Goal: Find specific page/section: Find specific page/section

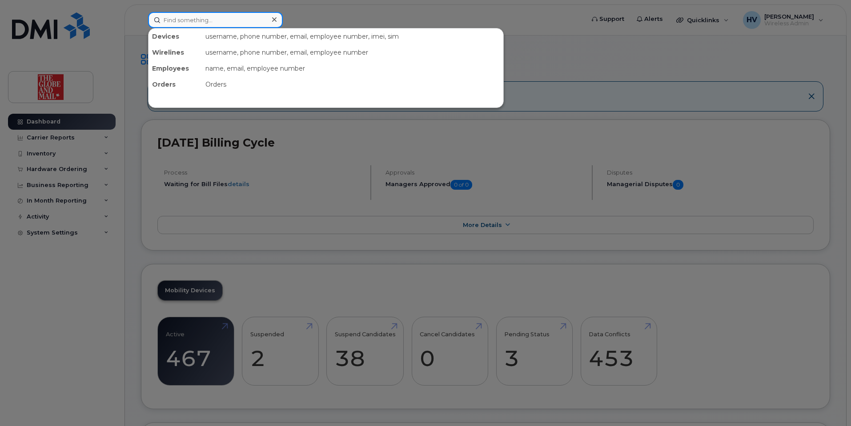
click at [192, 24] on input at bounding box center [215, 20] width 135 height 16
paste input "dcalleja"
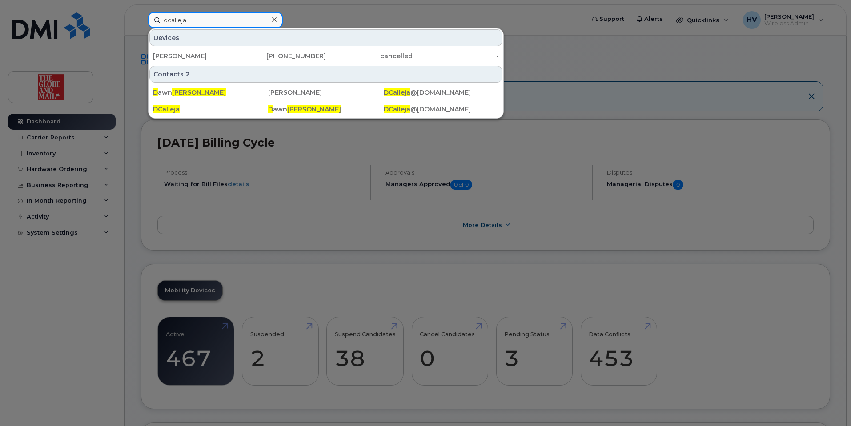
click at [165, 23] on input "dcalleja" at bounding box center [215, 20] width 135 height 16
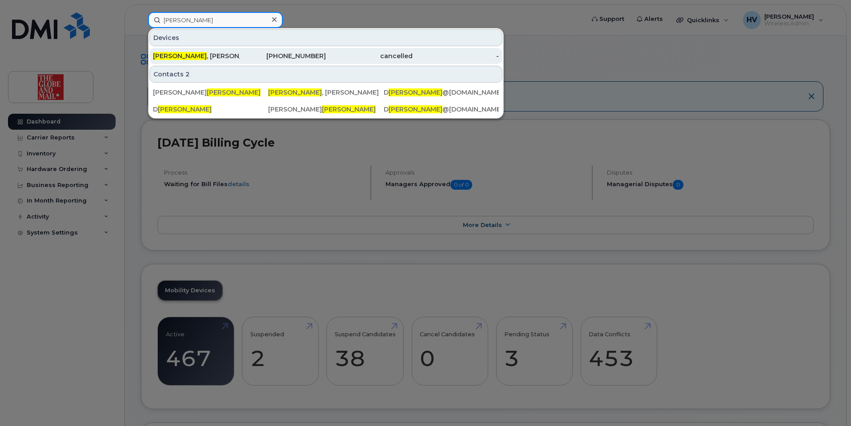
type input "calleja"
click at [186, 56] on div "Calleja , Dawn" at bounding box center [196, 56] width 87 height 9
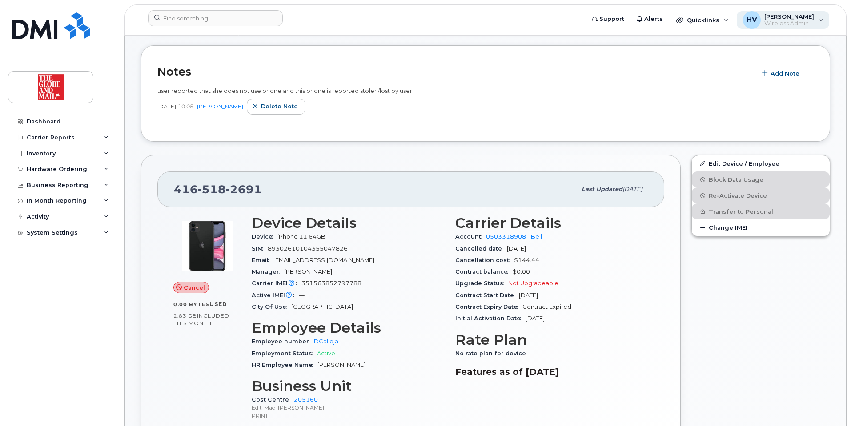
scroll to position [44, 0]
